Goal: Information Seeking & Learning: Check status

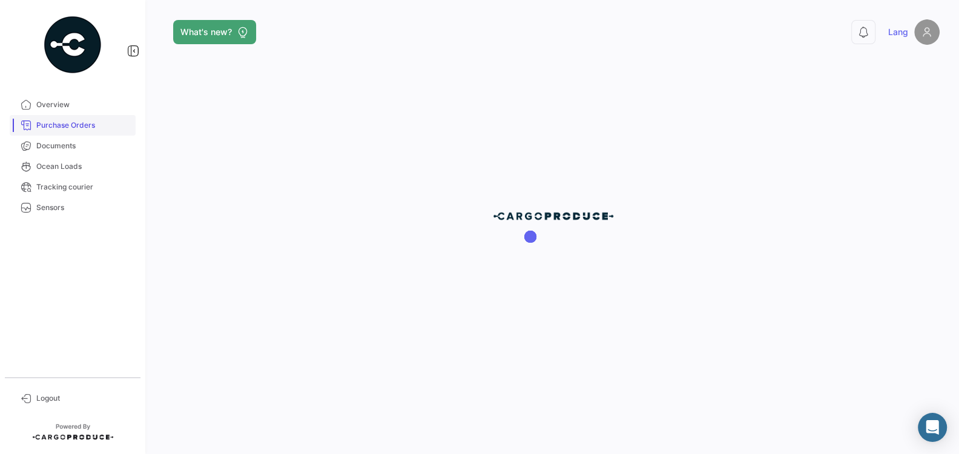
click at [87, 131] on link "Purchase Orders" at bounding box center [73, 125] width 126 height 21
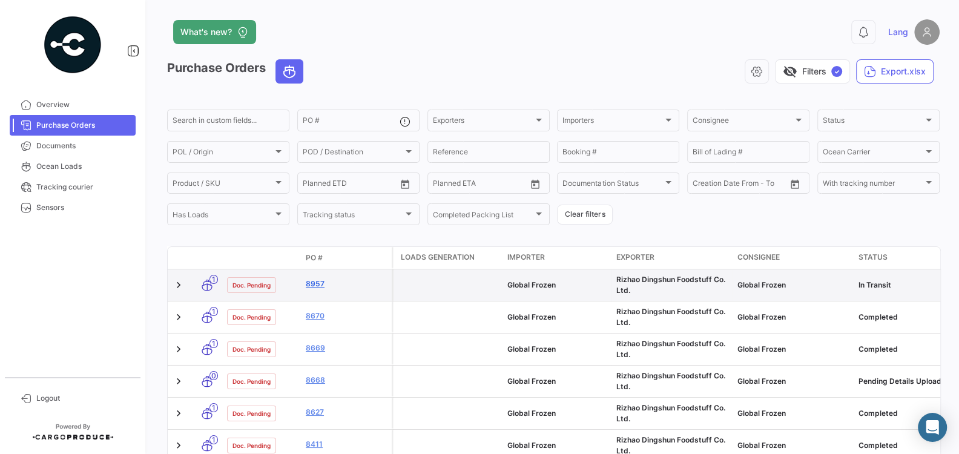
click at [319, 285] on link "8957" at bounding box center [346, 283] width 81 height 11
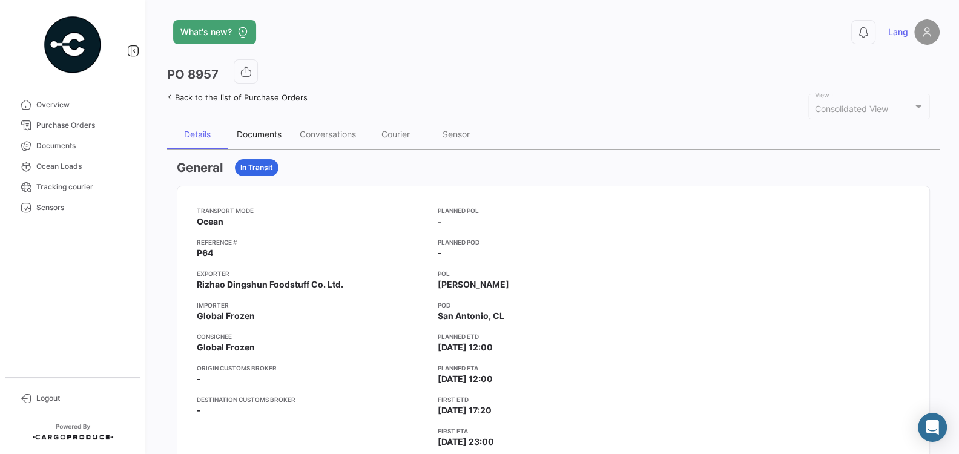
click at [257, 134] on div "Documents" at bounding box center [259, 134] width 45 height 10
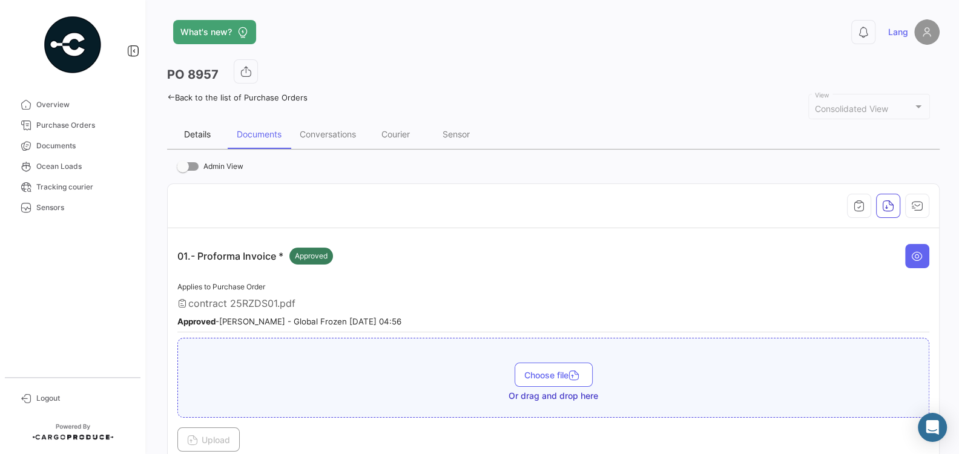
click at [196, 129] on div "Details" at bounding box center [197, 134] width 27 height 10
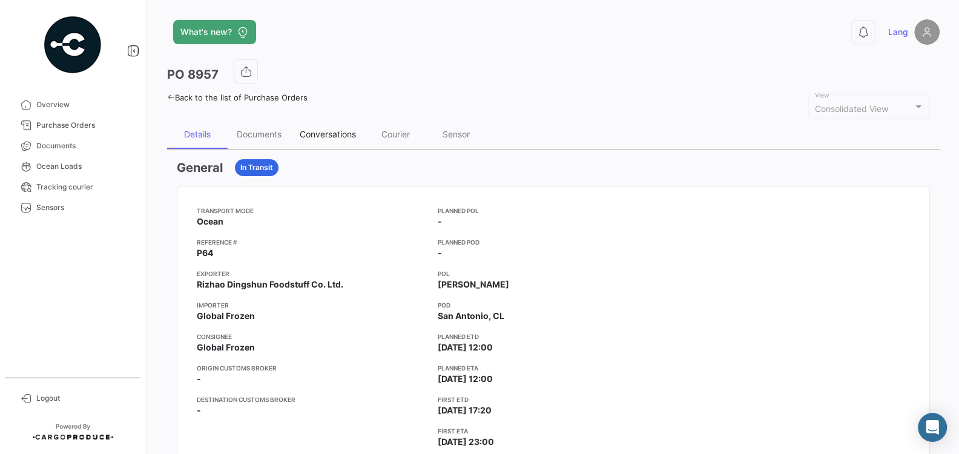
click at [313, 133] on div "Conversations" at bounding box center [328, 134] width 56 height 10
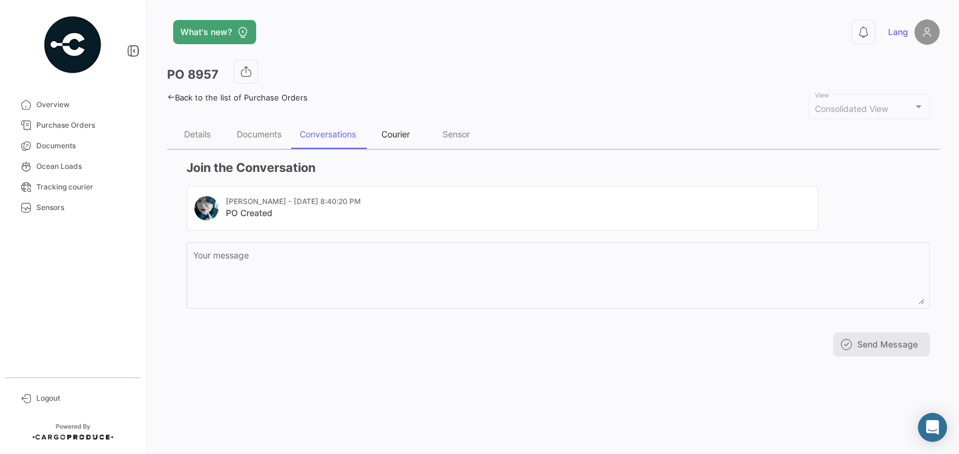
click at [382, 127] on div "Courier" at bounding box center [395, 134] width 61 height 29
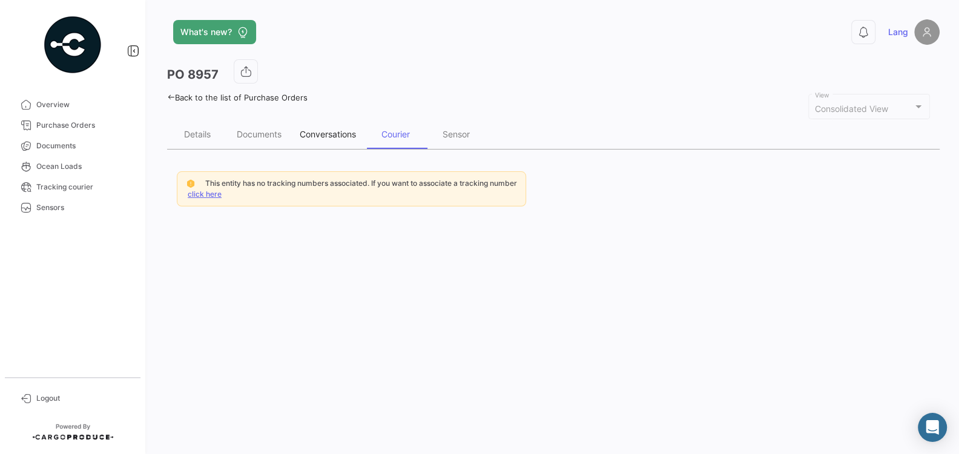
click at [329, 131] on div "Conversations" at bounding box center [328, 134] width 56 height 10
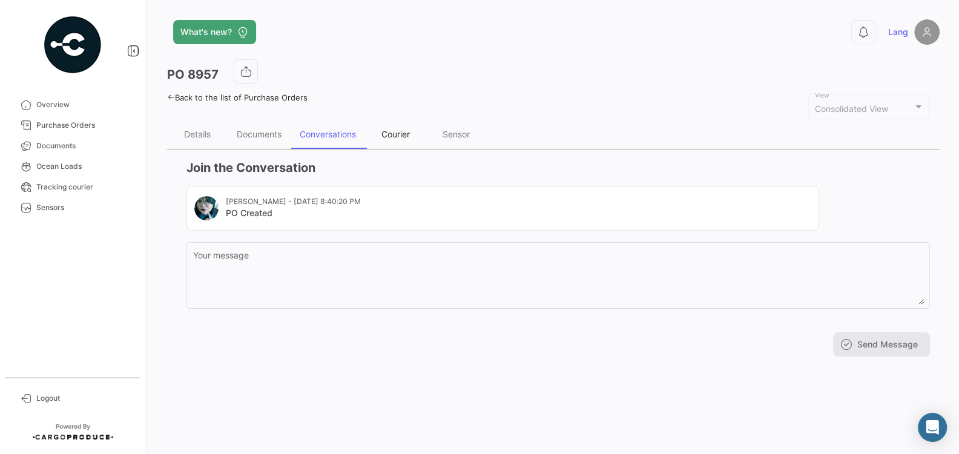
click at [397, 133] on div "Courier" at bounding box center [395, 134] width 28 height 10
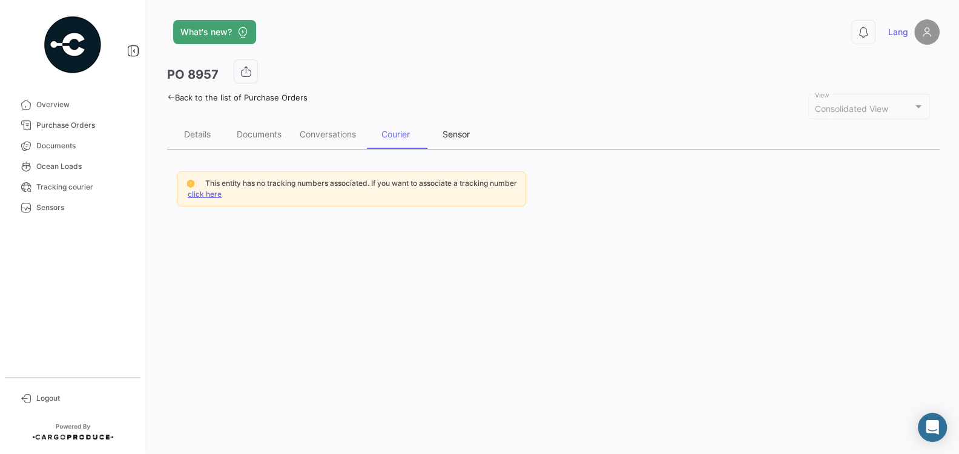
click at [443, 133] on div "Sensor" at bounding box center [455, 134] width 27 height 10
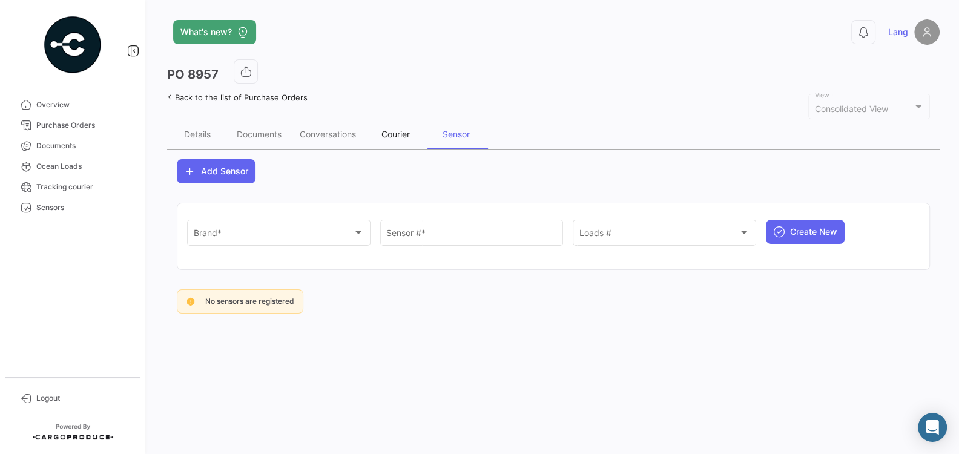
click at [408, 131] on div "Courier" at bounding box center [395, 134] width 28 height 10
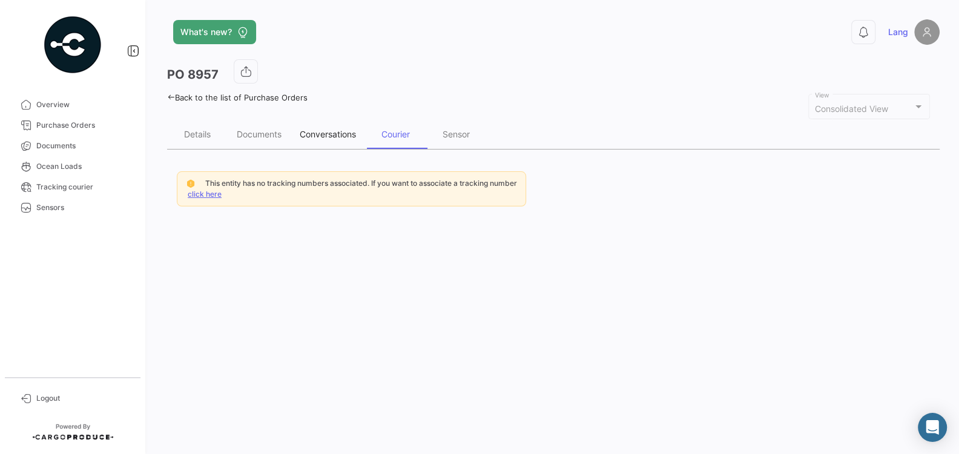
click at [344, 134] on div "Conversations" at bounding box center [328, 134] width 56 height 10
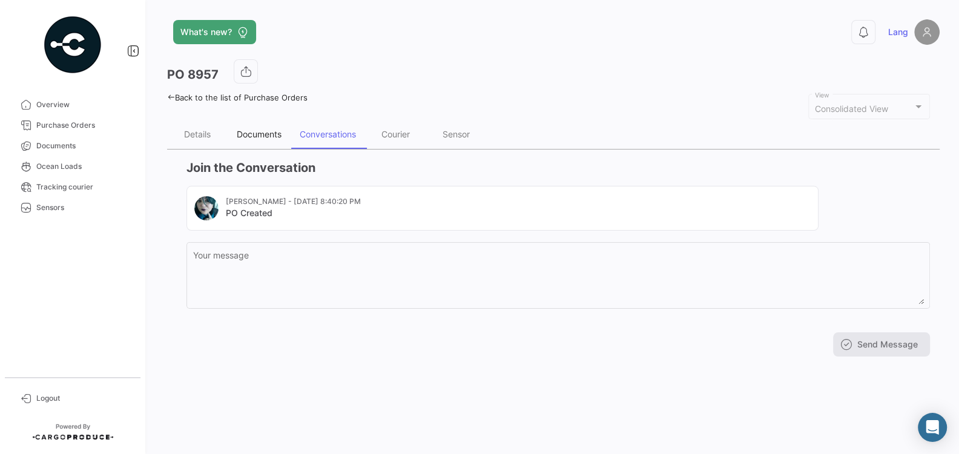
click at [262, 134] on div "Documents" at bounding box center [259, 134] width 45 height 10
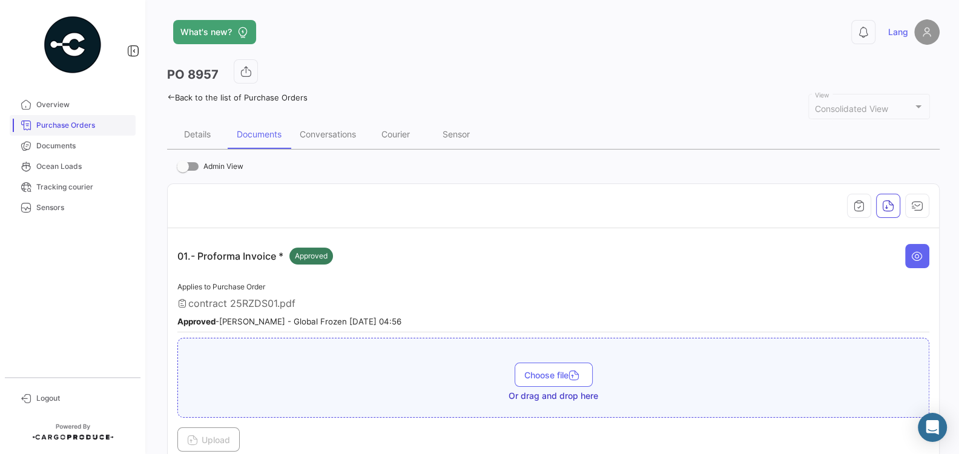
click at [59, 123] on span "Purchase Orders" at bounding box center [83, 125] width 94 height 11
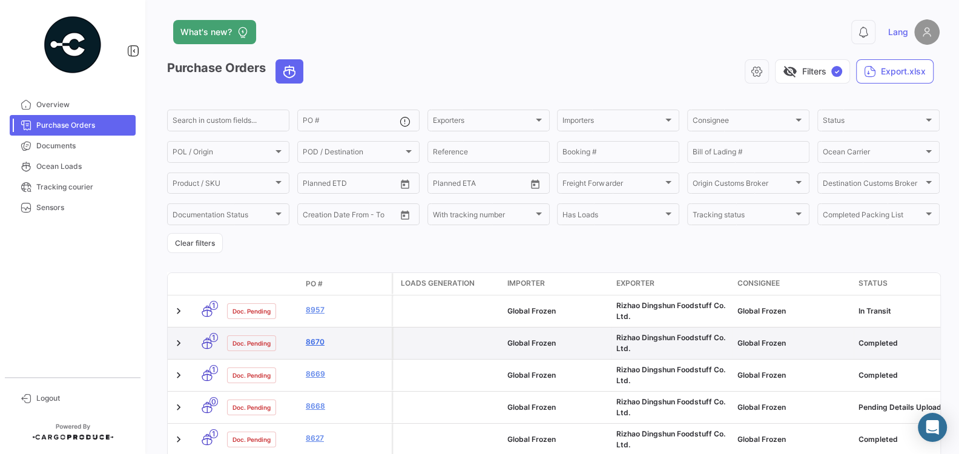
click at [317, 346] on link "8670" at bounding box center [346, 341] width 81 height 11
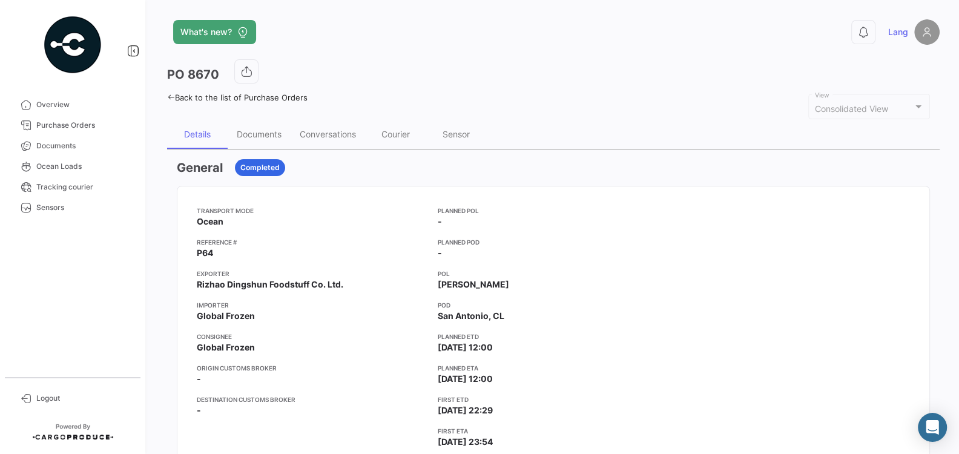
click at [211, 170] on h3 "General" at bounding box center [200, 167] width 46 height 17
click at [260, 134] on div "Documents" at bounding box center [259, 134] width 45 height 10
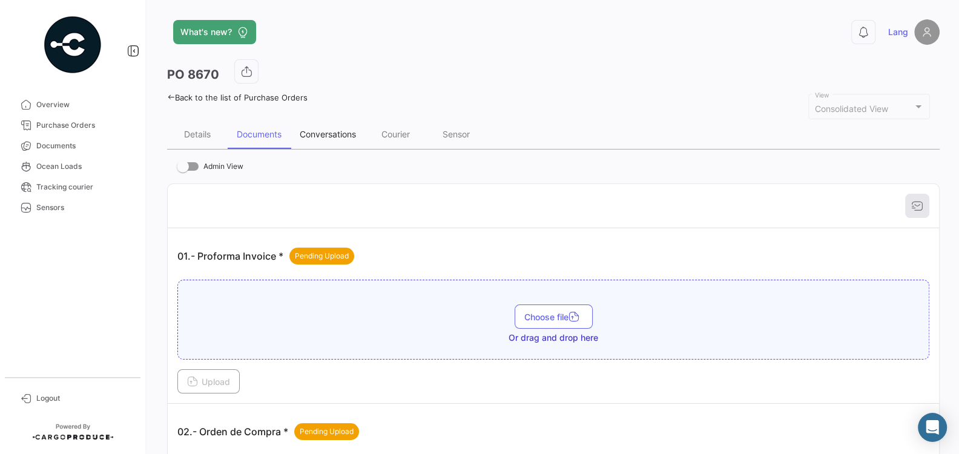
click at [332, 136] on div "Conversations" at bounding box center [328, 134] width 56 height 10
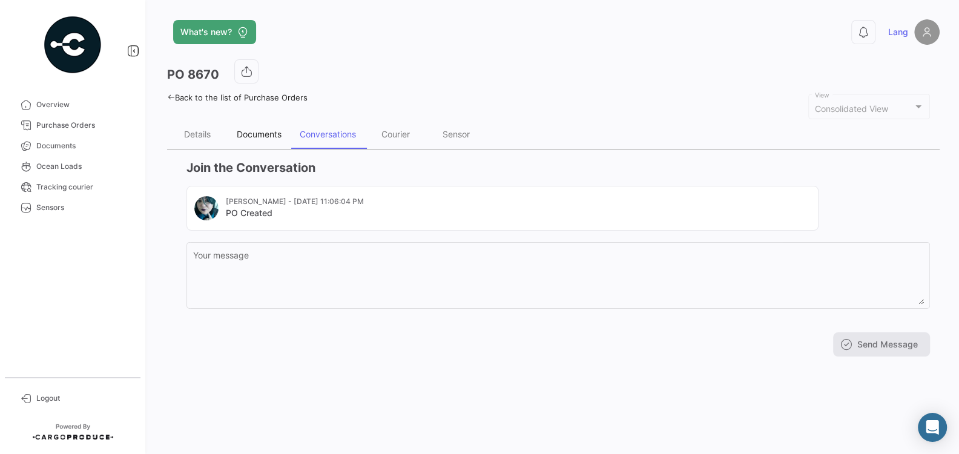
click at [264, 136] on div "Documents" at bounding box center [259, 134] width 45 height 10
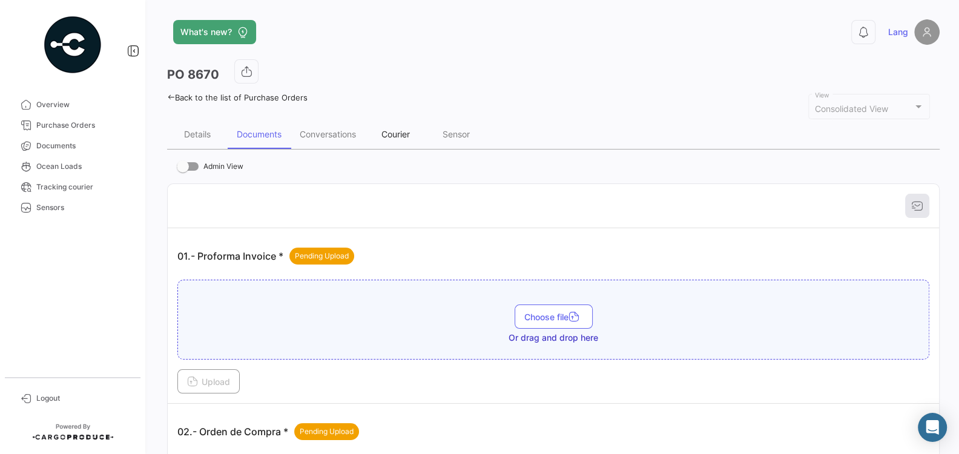
click at [390, 138] on div "Courier" at bounding box center [395, 134] width 28 height 10
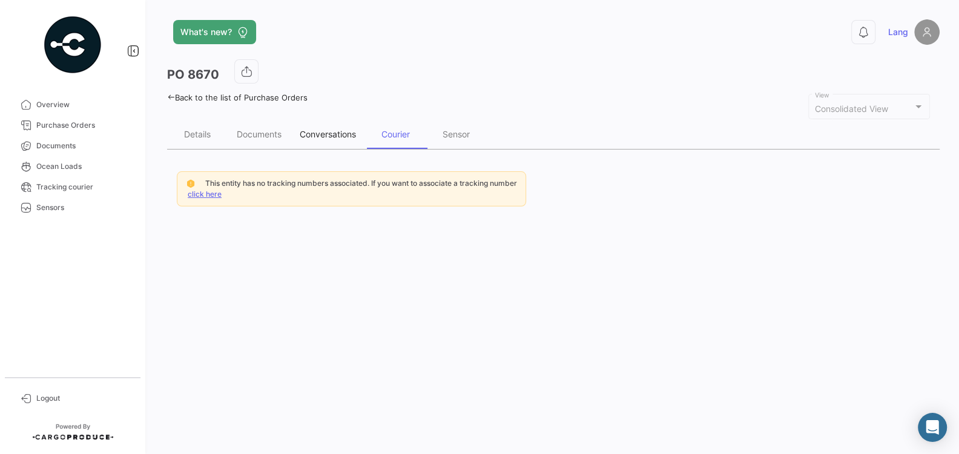
click at [335, 137] on div "Conversations" at bounding box center [328, 134] width 56 height 10
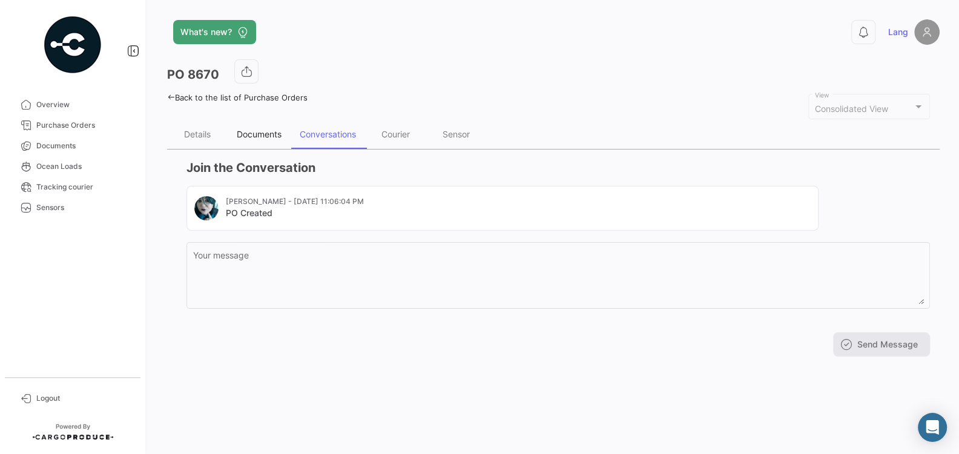
click at [275, 136] on div "Documents" at bounding box center [259, 134] width 45 height 10
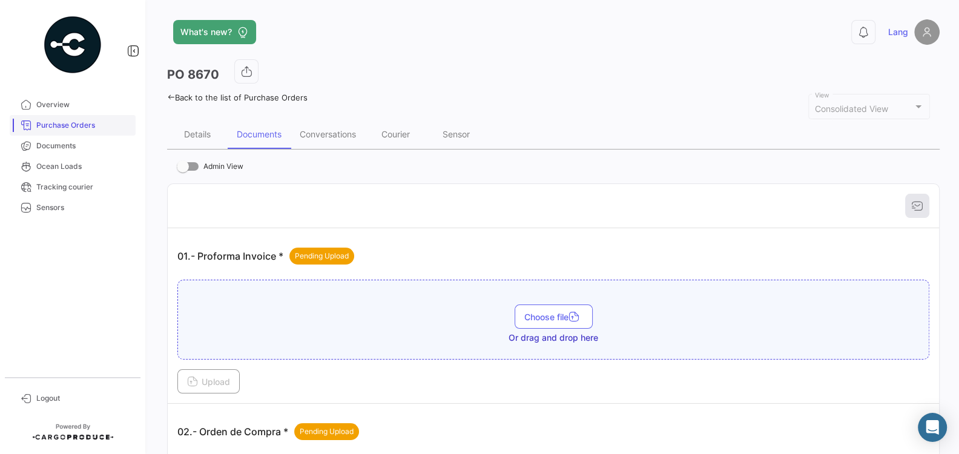
click at [74, 120] on span "Purchase Orders" at bounding box center [83, 125] width 94 height 11
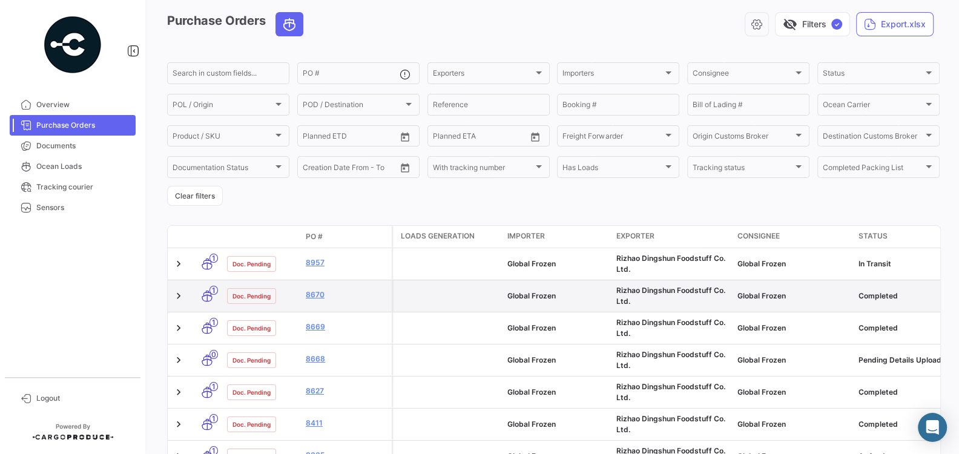
scroll to position [54, 0]
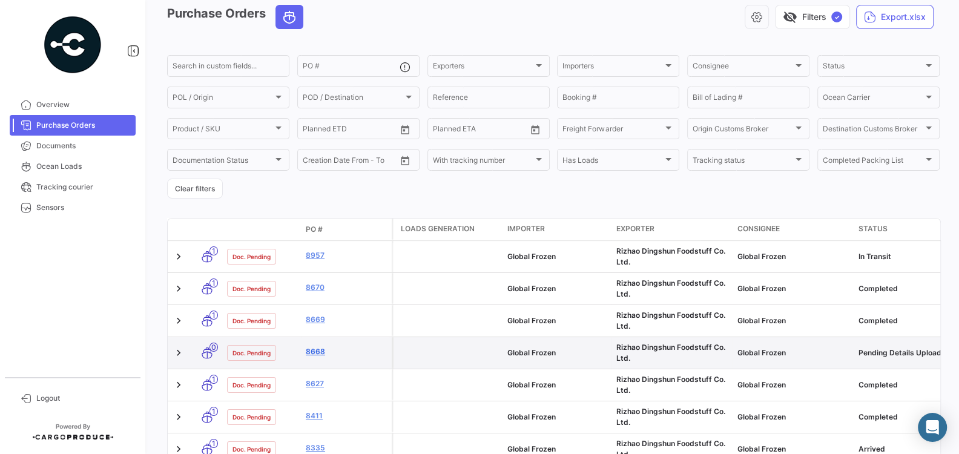
click at [316, 350] on link "8668" at bounding box center [346, 351] width 81 height 11
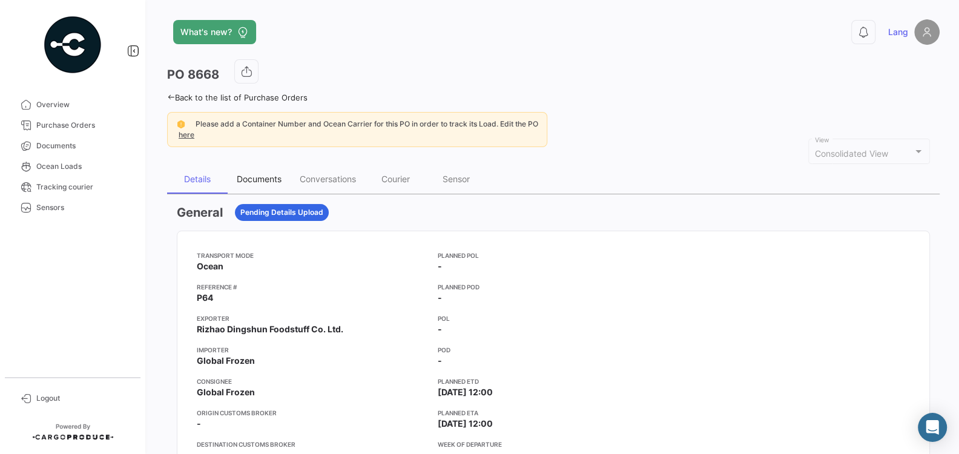
click at [263, 181] on div "Documents" at bounding box center [259, 179] width 45 height 10
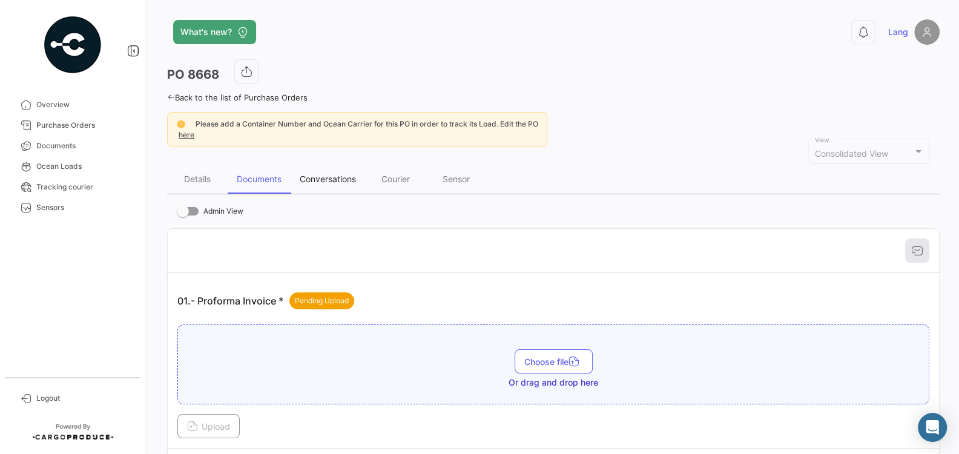
click at [333, 177] on div "Conversations" at bounding box center [328, 179] width 56 height 10
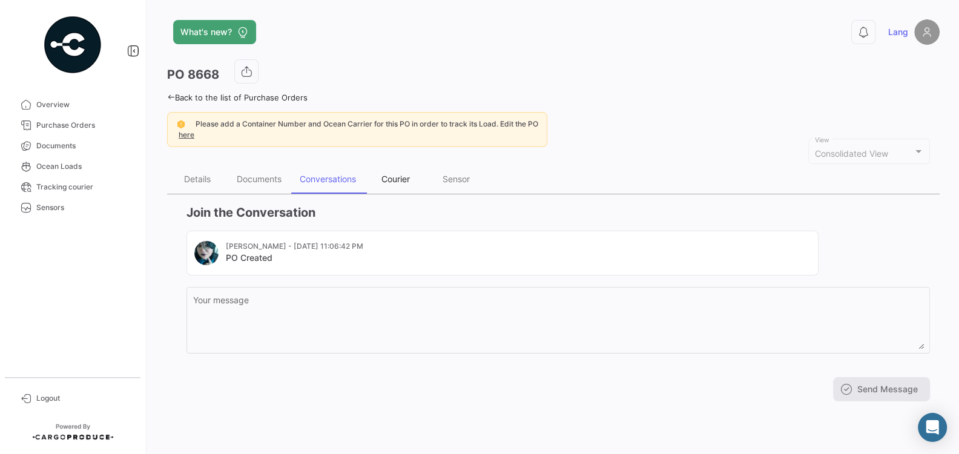
click at [398, 174] on div "Courier" at bounding box center [395, 179] width 28 height 10
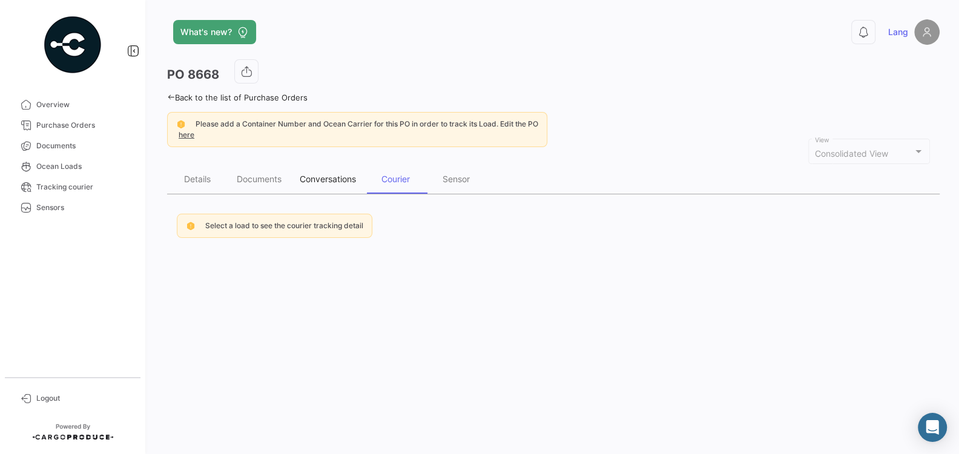
click at [329, 177] on div "Conversations" at bounding box center [328, 179] width 56 height 10
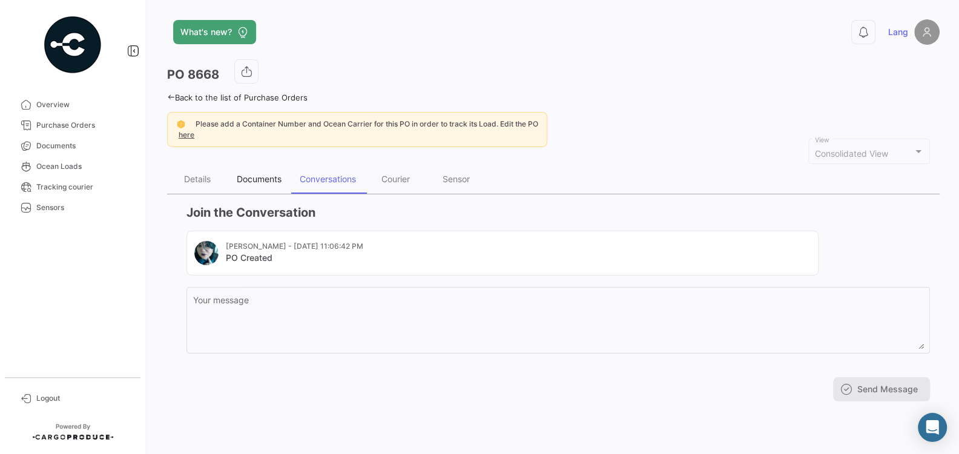
click at [278, 171] on div "Documents" at bounding box center [259, 179] width 63 height 29
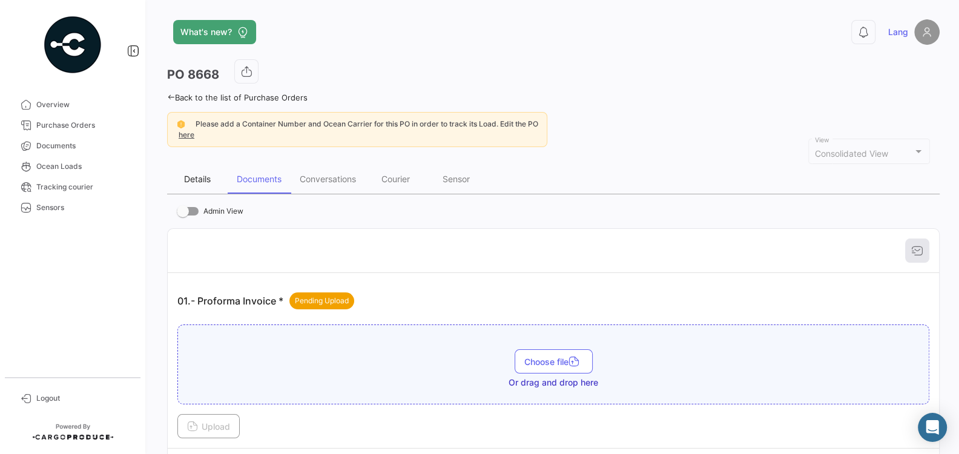
click at [206, 182] on div "Details" at bounding box center [197, 179] width 27 height 10
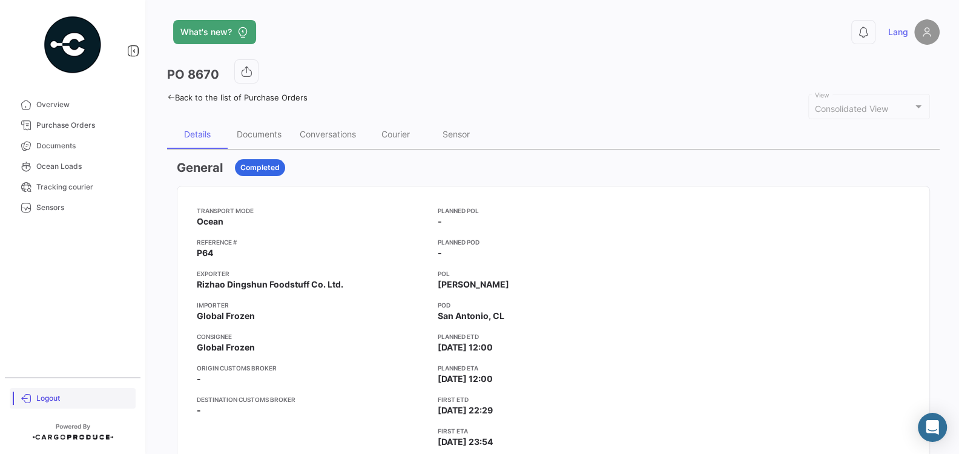
click at [33, 393] on link "Logout" at bounding box center [73, 398] width 126 height 21
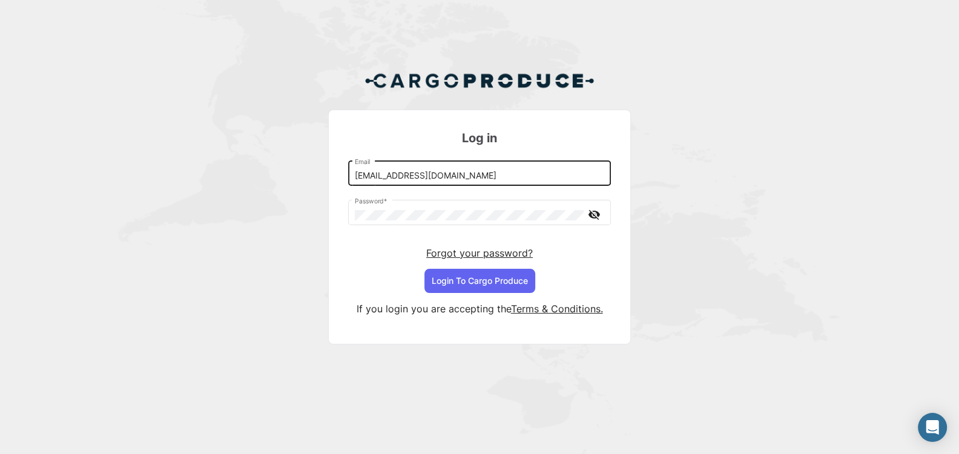
click at [548, 172] on input "[EMAIL_ADDRESS][DOMAIN_NAME]" at bounding box center [480, 176] width 250 height 10
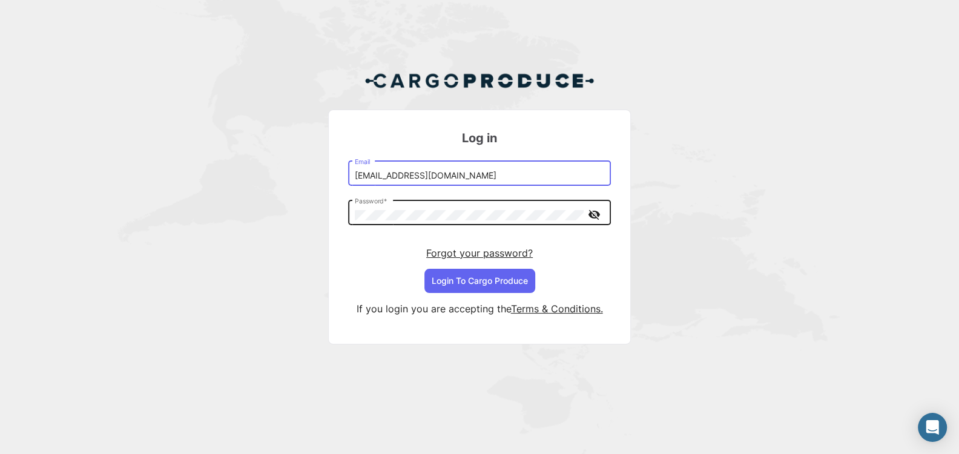
type input "[EMAIL_ADDRESS][DOMAIN_NAME]"
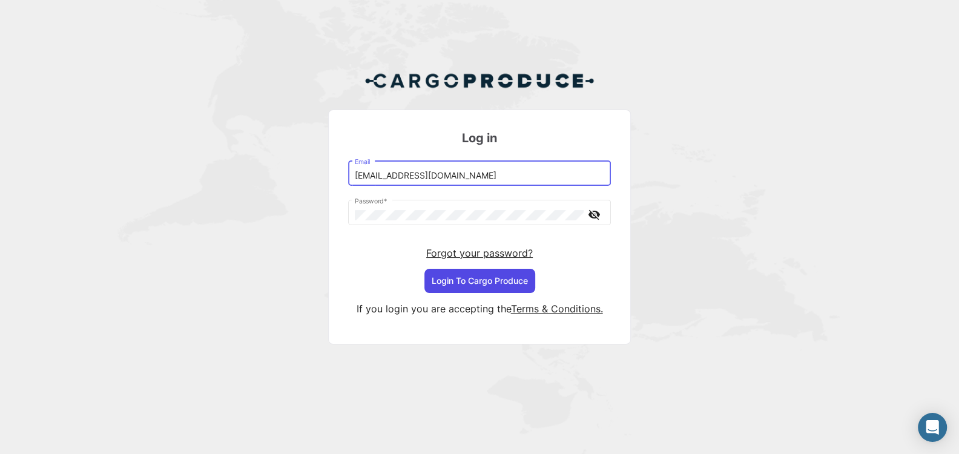
click at [485, 284] on button "Login To Cargo Produce" at bounding box center [479, 281] width 111 height 24
